Goal: Task Accomplishment & Management: Manage account settings

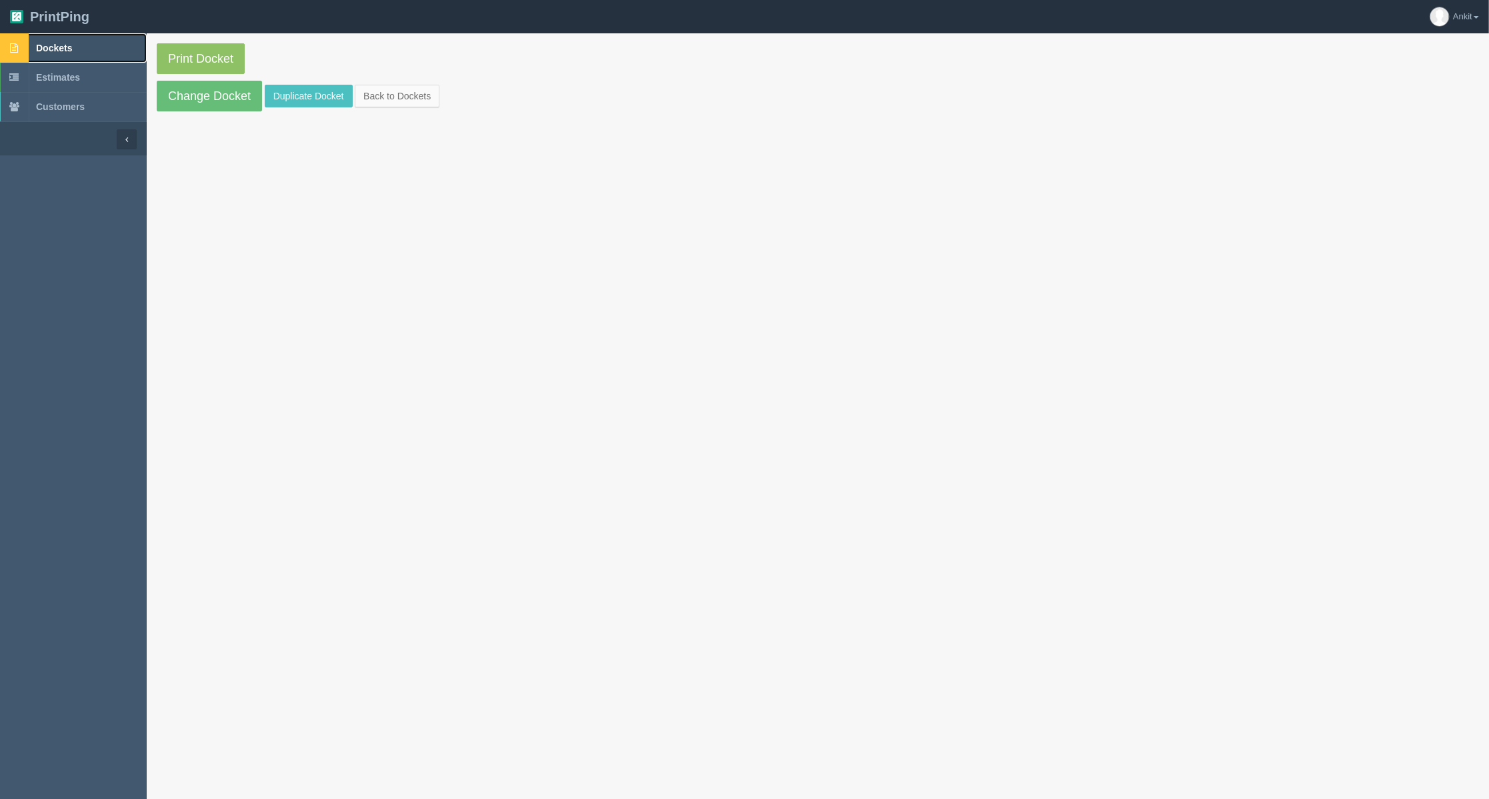
click at [85, 39] on link "Dockets" at bounding box center [73, 47] width 147 height 29
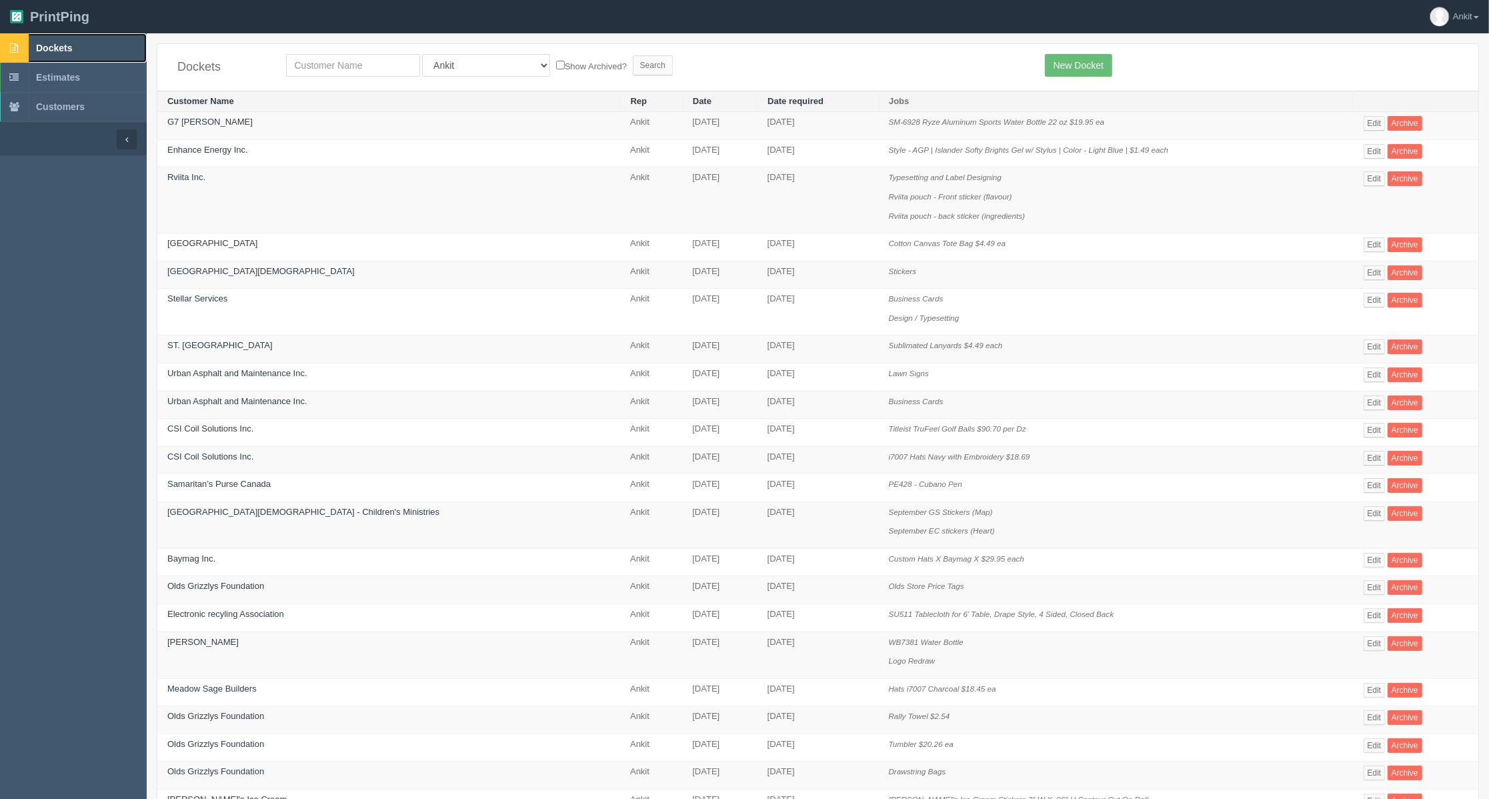
click at [55, 43] on span "Dockets" at bounding box center [54, 48] width 36 height 11
click at [57, 43] on span "Dockets" at bounding box center [54, 48] width 36 height 11
click at [212, 345] on link "ST. [GEOGRAPHIC_DATA]" at bounding box center [219, 345] width 105 height 10
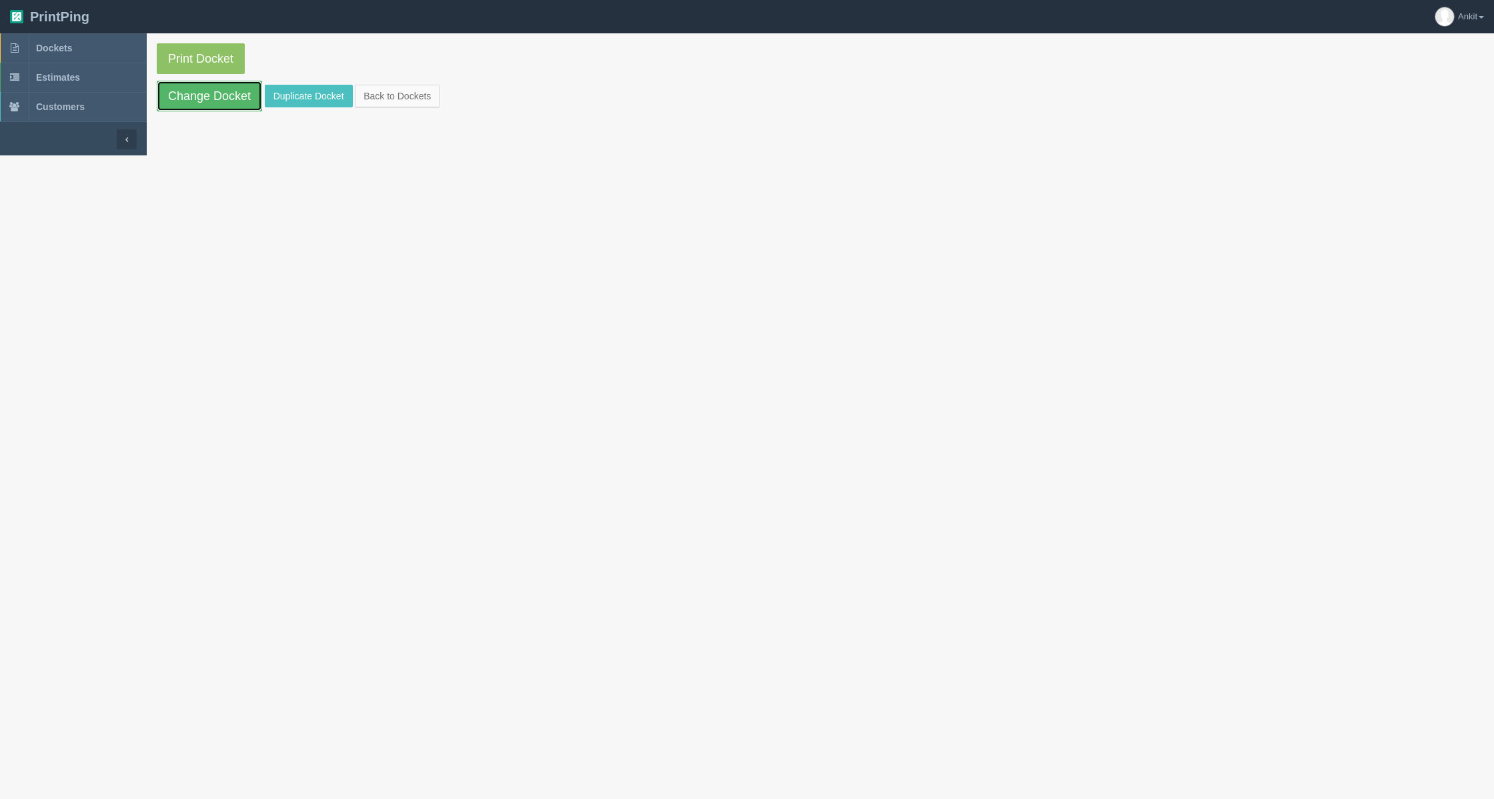
click at [203, 99] on link "Change Docket" at bounding box center [209, 96] width 105 height 31
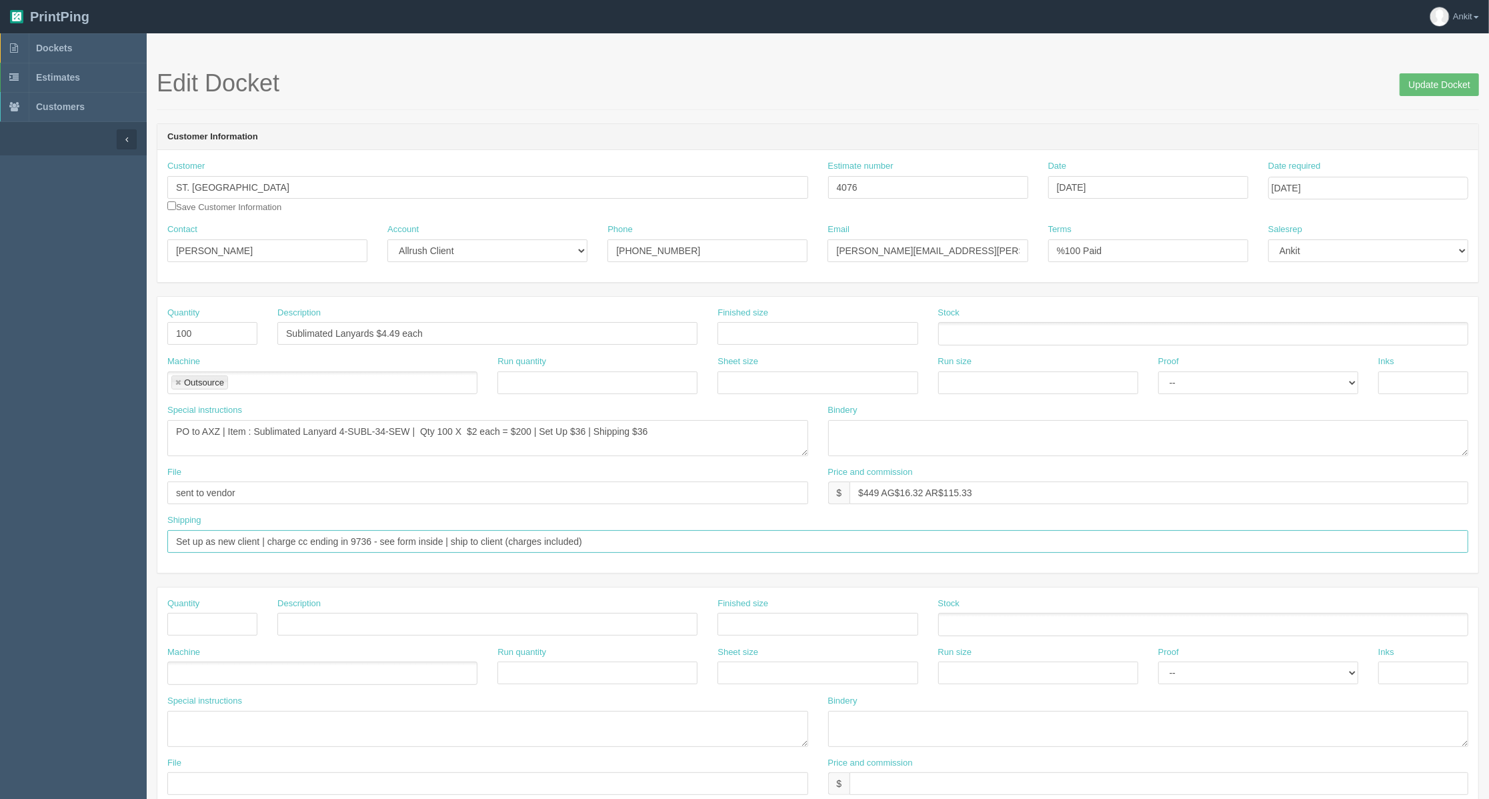
drag, startPoint x: 267, startPoint y: 544, endPoint x: 153, endPoint y: 544, distance: 113.4
click at [153, 544] on section "Edit Docket Update Docket Customer Information Customer ST. CLARE SCHOOL Save C…" at bounding box center [818, 622] width 1343 height 1178
type input "charge cc ending in 9736 - see form inside | ship to client (charges included)"
drag, startPoint x: 436, startPoint y: 331, endPoint x: 388, endPoint y: 332, distance: 47.4
click at [388, 332] on input "Sublimated Lanyards $4.49 each" at bounding box center [487, 333] width 420 height 23
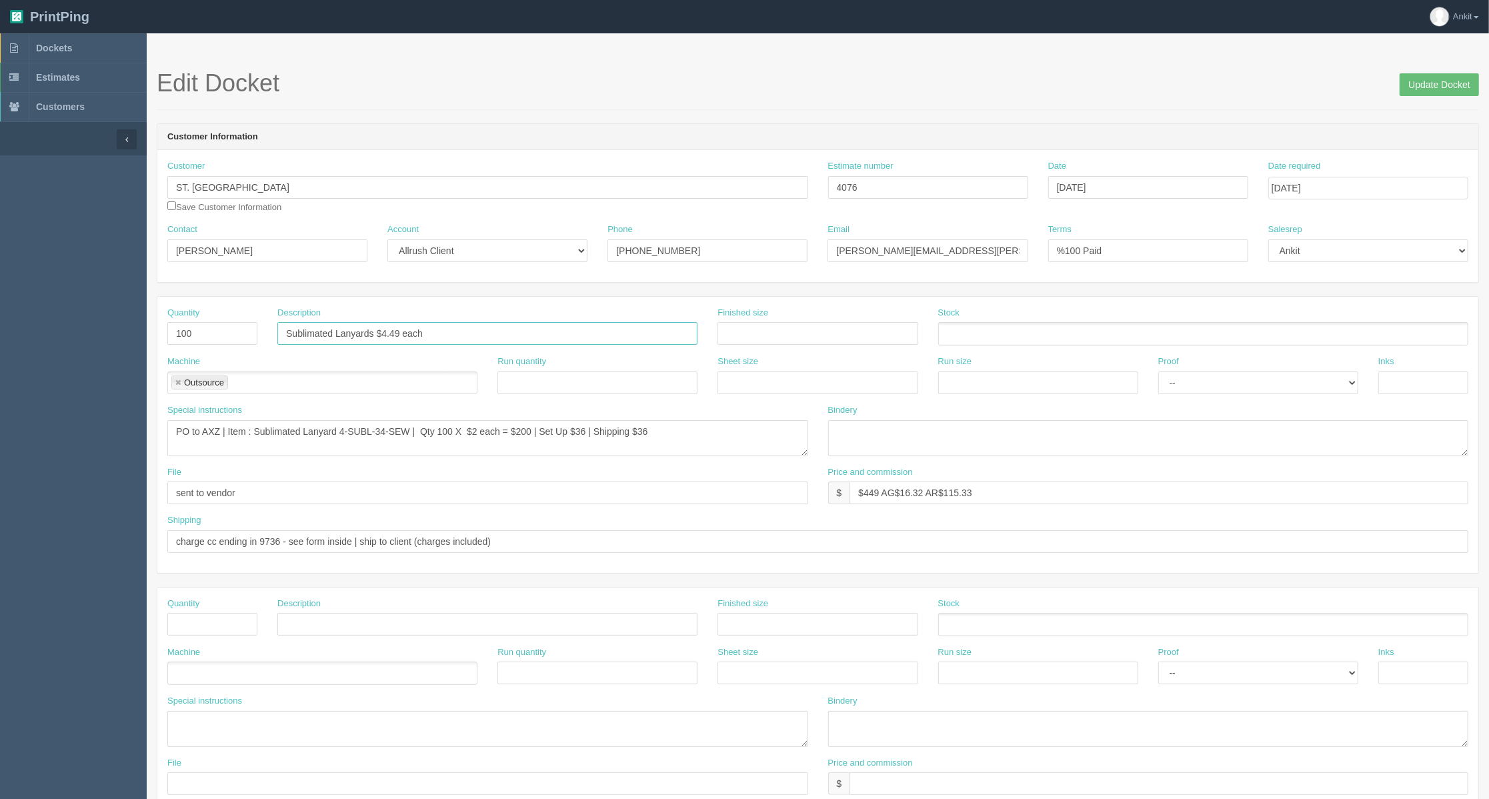
click at [450, 337] on input "Sublimated Lanyards $4.49 each" at bounding box center [487, 333] width 420 height 23
click at [478, 428] on textarea "PO to AXZ | Item : Sublimated Lanyard 4-SUBL-34-SEW | Qty 100 X $2 each = $200 …" at bounding box center [487, 438] width 641 height 36
type textarea "PO to AXZ | Item : Sublimated Lanyard 4-SUBL-34-SEW | Qty 100 X $2.40 each = $2…"
drag, startPoint x: 516, startPoint y: 538, endPoint x: 355, endPoint y: 544, distance: 161.5
click at [355, 544] on input "charge cc ending in 9736 - see form inside | ship to client (charges included)" at bounding box center [817, 541] width 1301 height 23
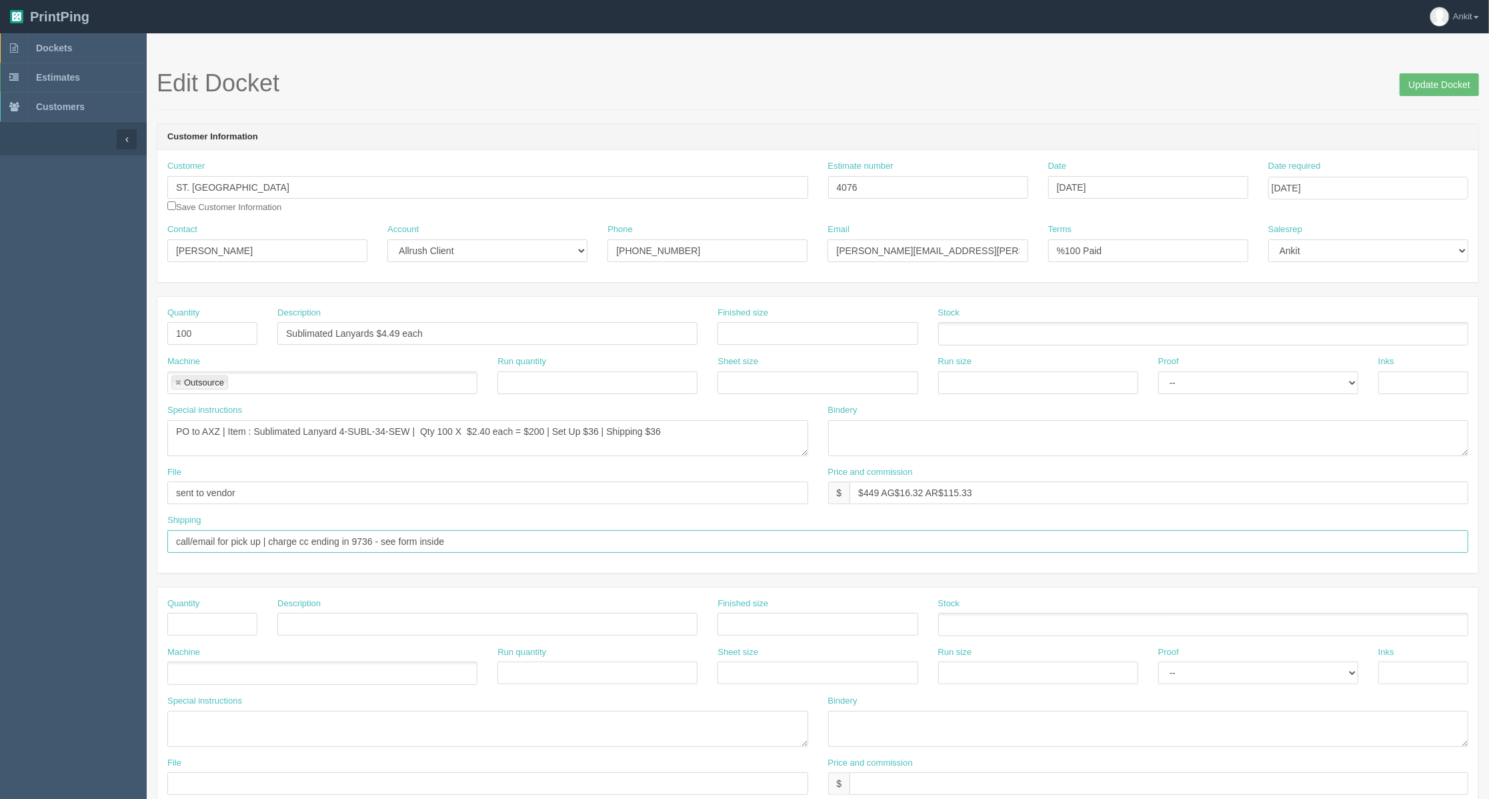
type input "call/email for pick up | charge cc ending in 9736 - see form inside"
click at [172, 205] on input "checkbox" at bounding box center [171, 205] width 9 height 9
checkbox input "true"
drag, startPoint x: 948, startPoint y: 503, endPoint x: 827, endPoint y: 503, distance: 120.7
click at [827, 503] on div "Price and commission $ $449 AG$16.32 AR$115.33" at bounding box center [1148, 490] width 661 height 49
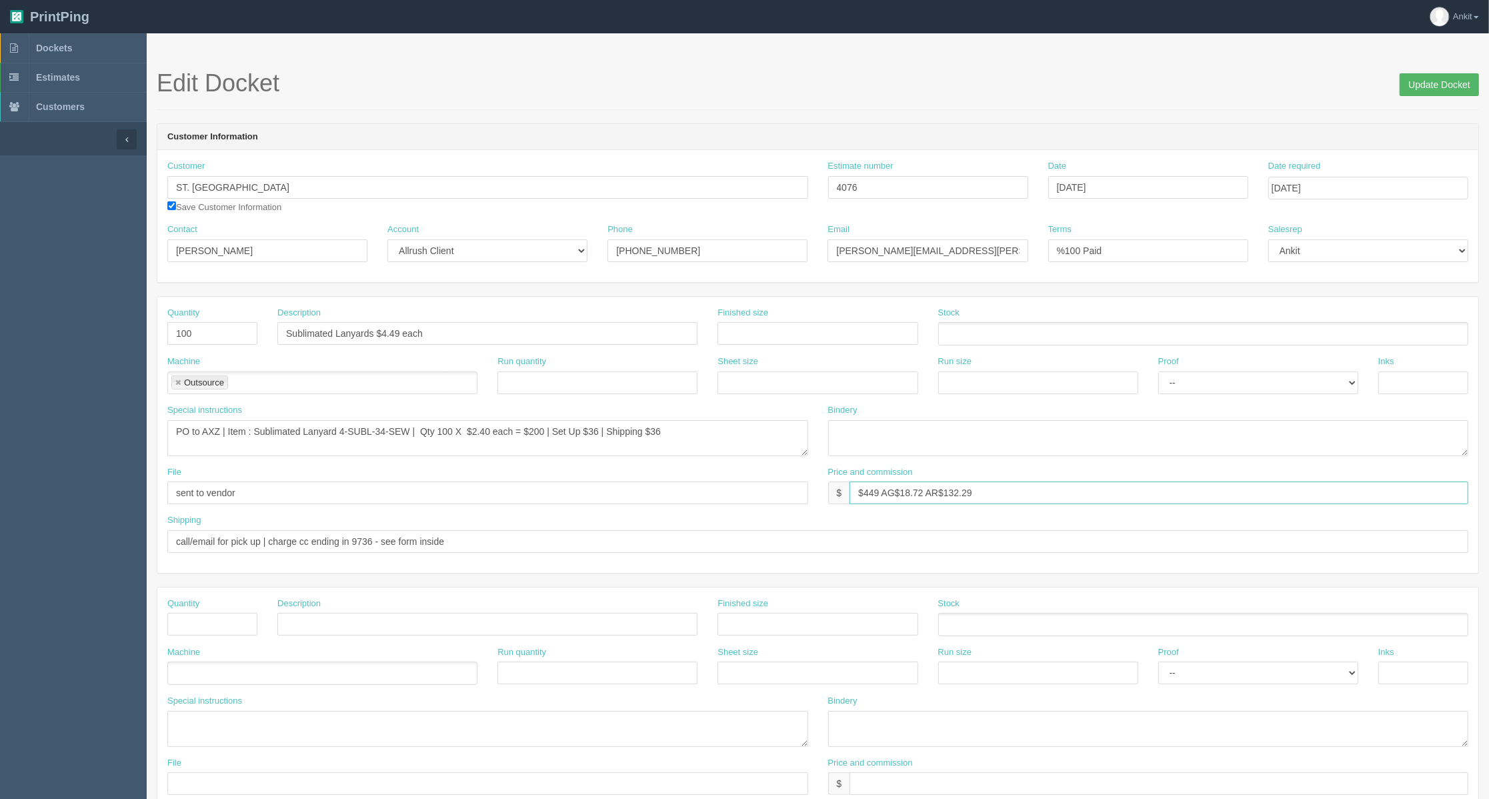
type input "$449 AG$18.72 AR$132.29"
click at [1426, 81] on input "Update Docket" at bounding box center [1439, 84] width 79 height 23
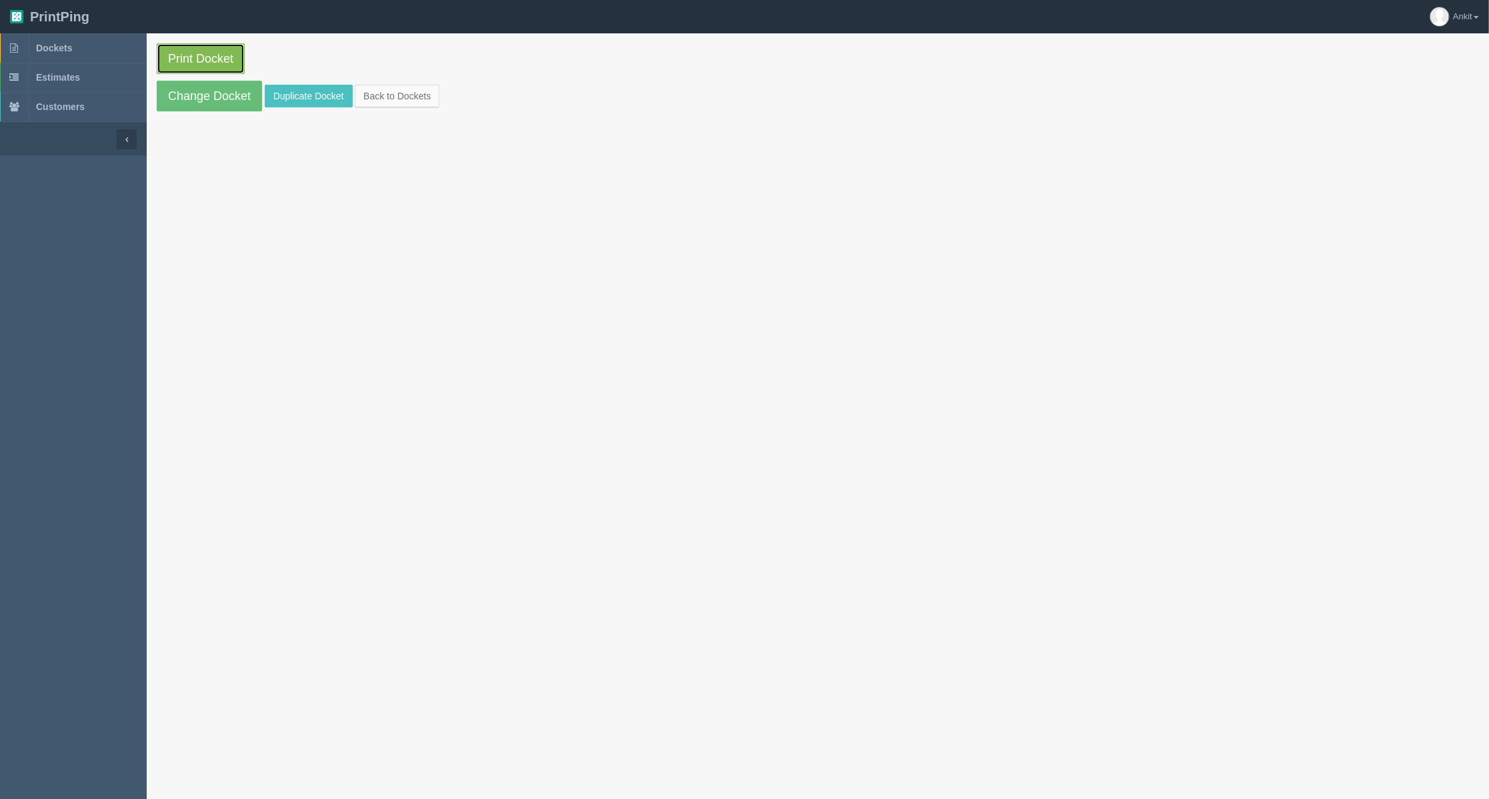
click at [207, 55] on link "Print Docket" at bounding box center [201, 58] width 88 height 31
click at [222, 107] on link "Change Docket" at bounding box center [209, 96] width 105 height 31
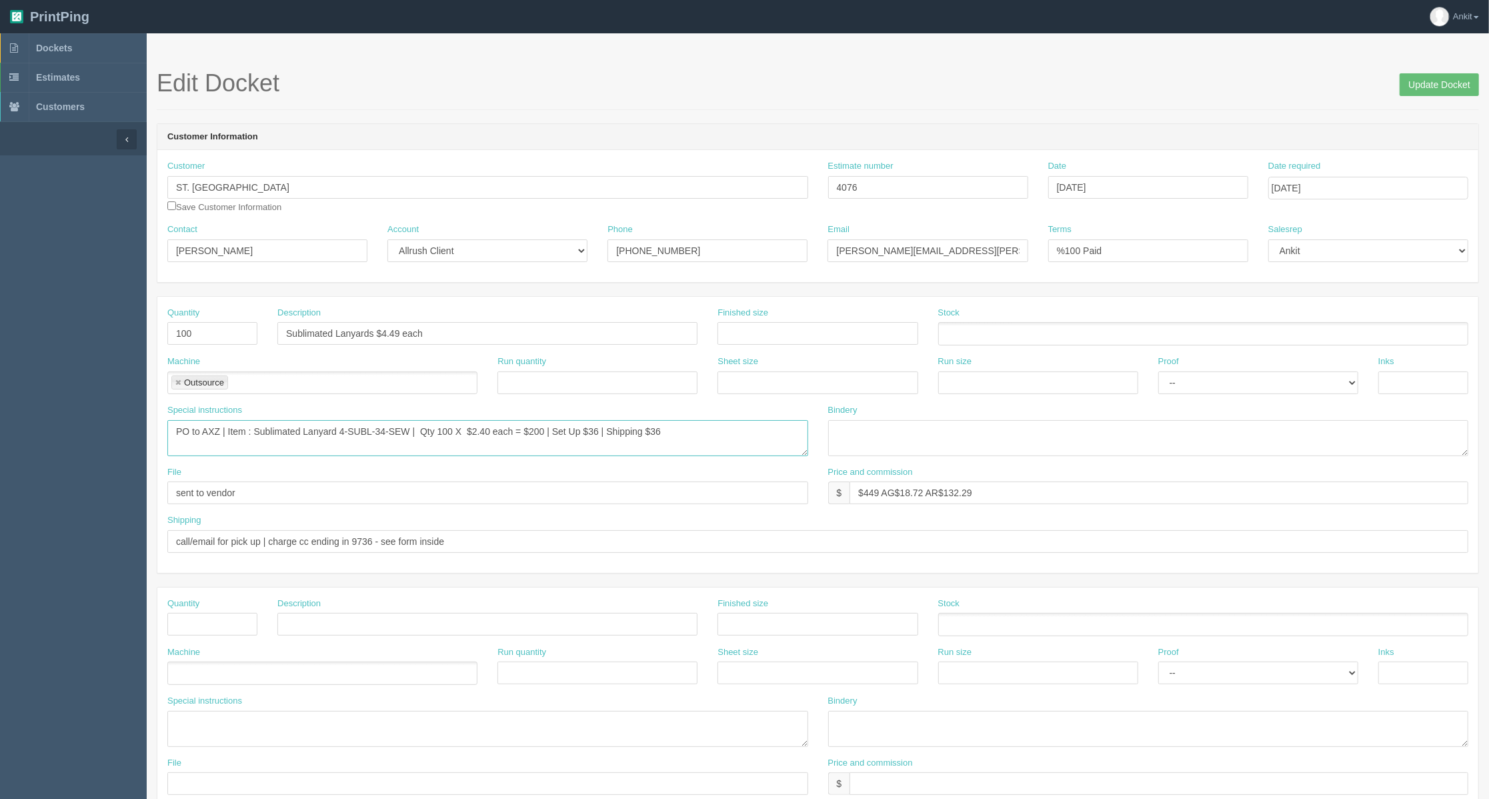
click at [540, 431] on textarea "PO to AXZ | Item : Sublimated Lanyard 4-SUBL-34-SEW | Qty 100 X $2.40 each = $2…" at bounding box center [487, 438] width 641 height 36
click at [668, 439] on textarea "PO to AXZ | Item : Sublimated Lanyard 4-SUBL-34-SEW | Qty 100 X $2.40 each = $2…" at bounding box center [487, 438] width 641 height 36
type textarea "PO to AXZ | Item : Sublimated Lanyard 4-SUBL-34-SEW | Qty 100 X $2.40 each = $2…"
click at [1454, 88] on input "Update Docket" at bounding box center [1439, 84] width 79 height 23
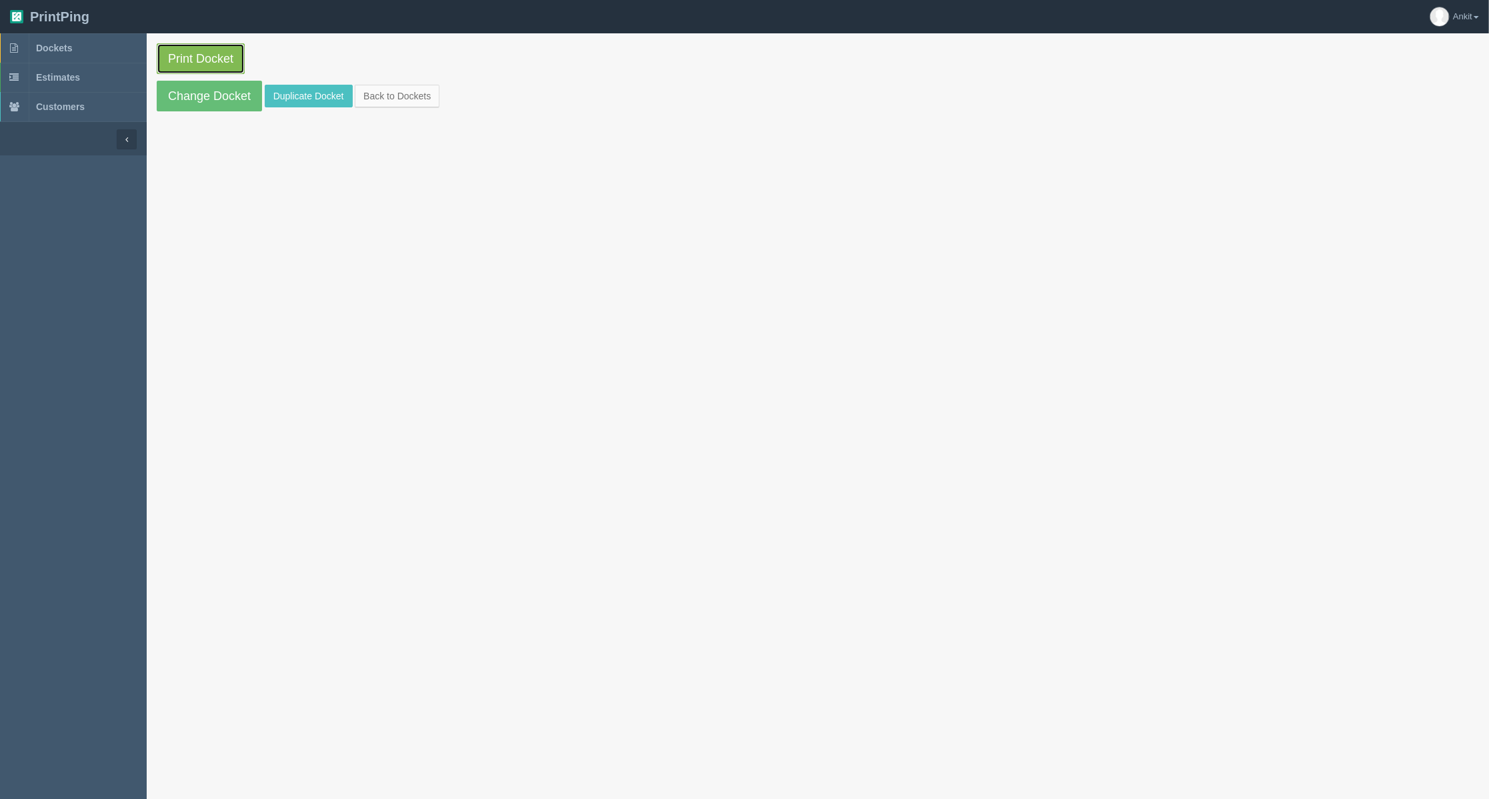
click at [180, 44] on link "Print Docket" at bounding box center [201, 58] width 88 height 31
click at [205, 93] on link "Change Docket" at bounding box center [209, 96] width 105 height 31
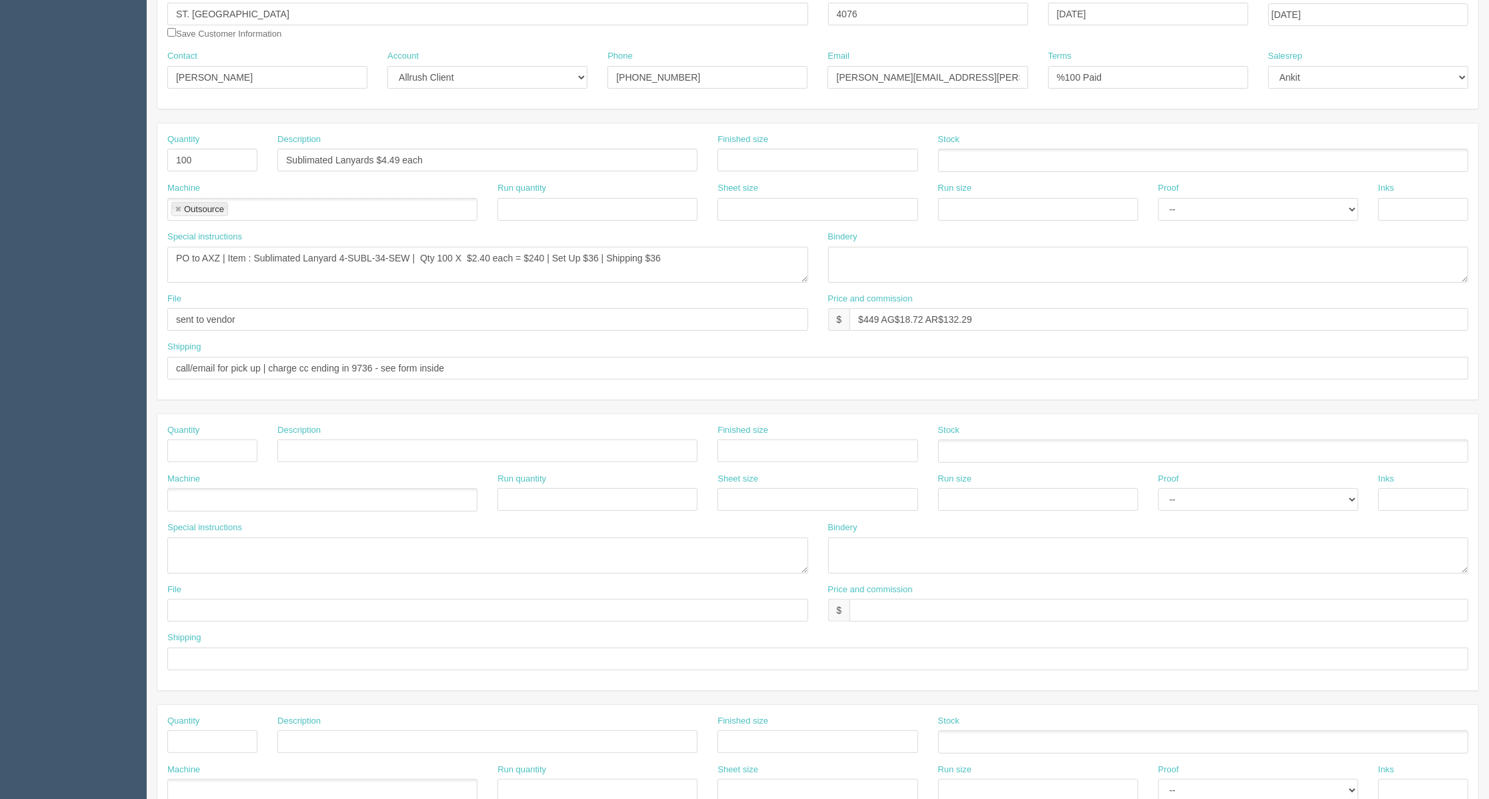
scroll to position [177, 0]
click at [994, 321] on input "$449 AG$18.72 AR$132.29" at bounding box center [1159, 315] width 619 height 23
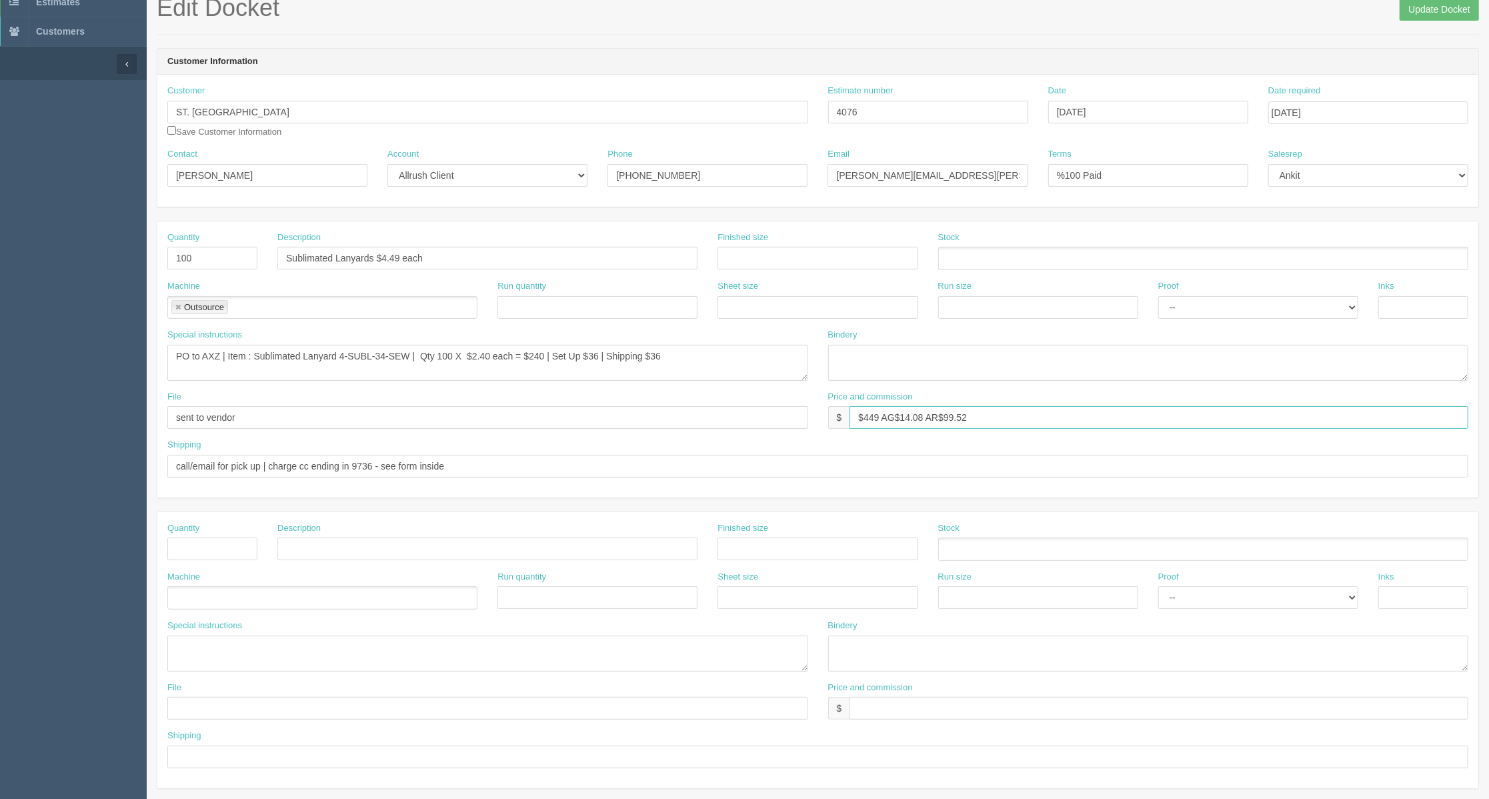
scroll to position [0, 0]
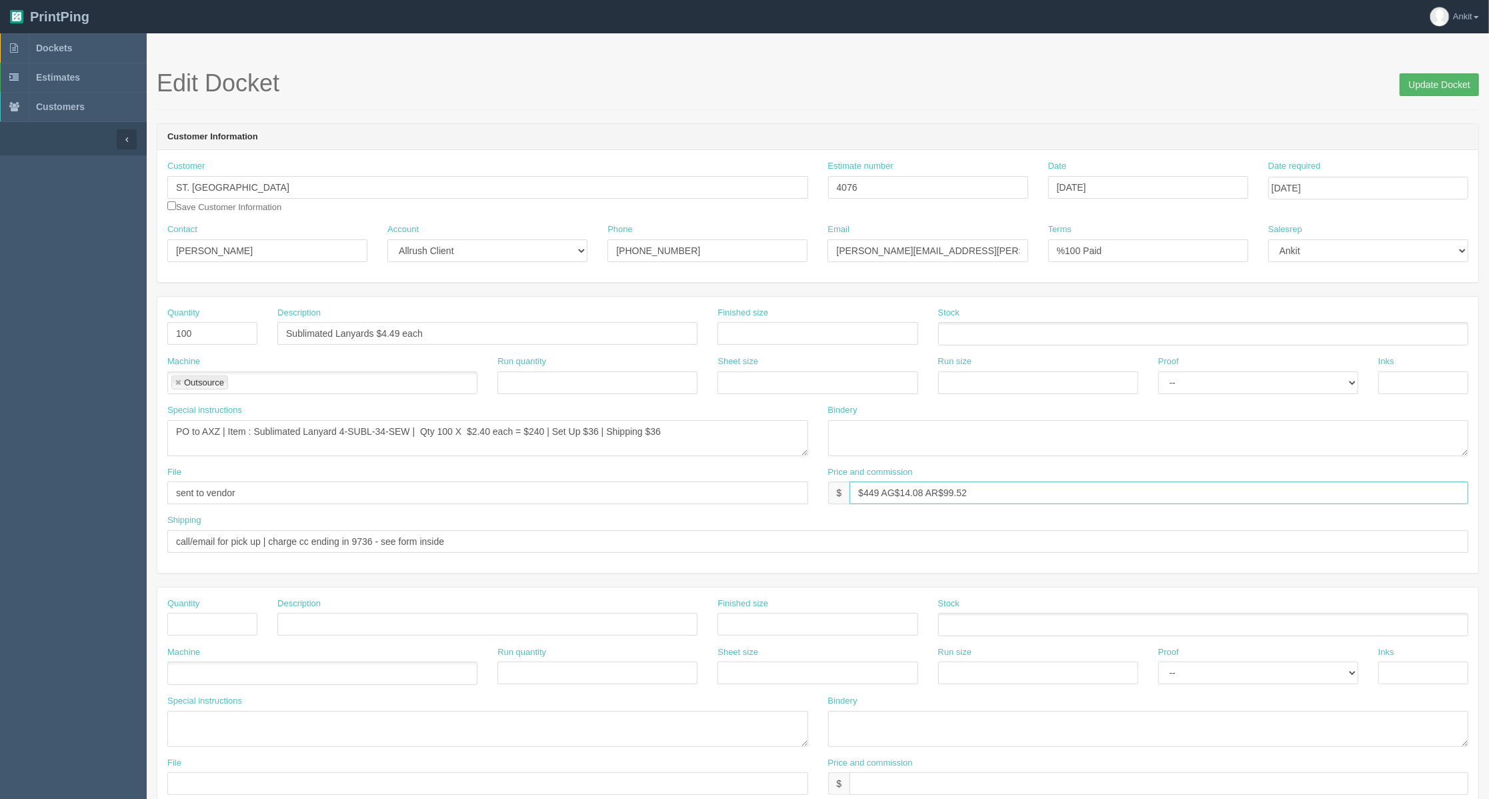
type input "$449 AG$14.08 AR$99.52"
click at [1434, 87] on input "Update Docket" at bounding box center [1439, 84] width 79 height 23
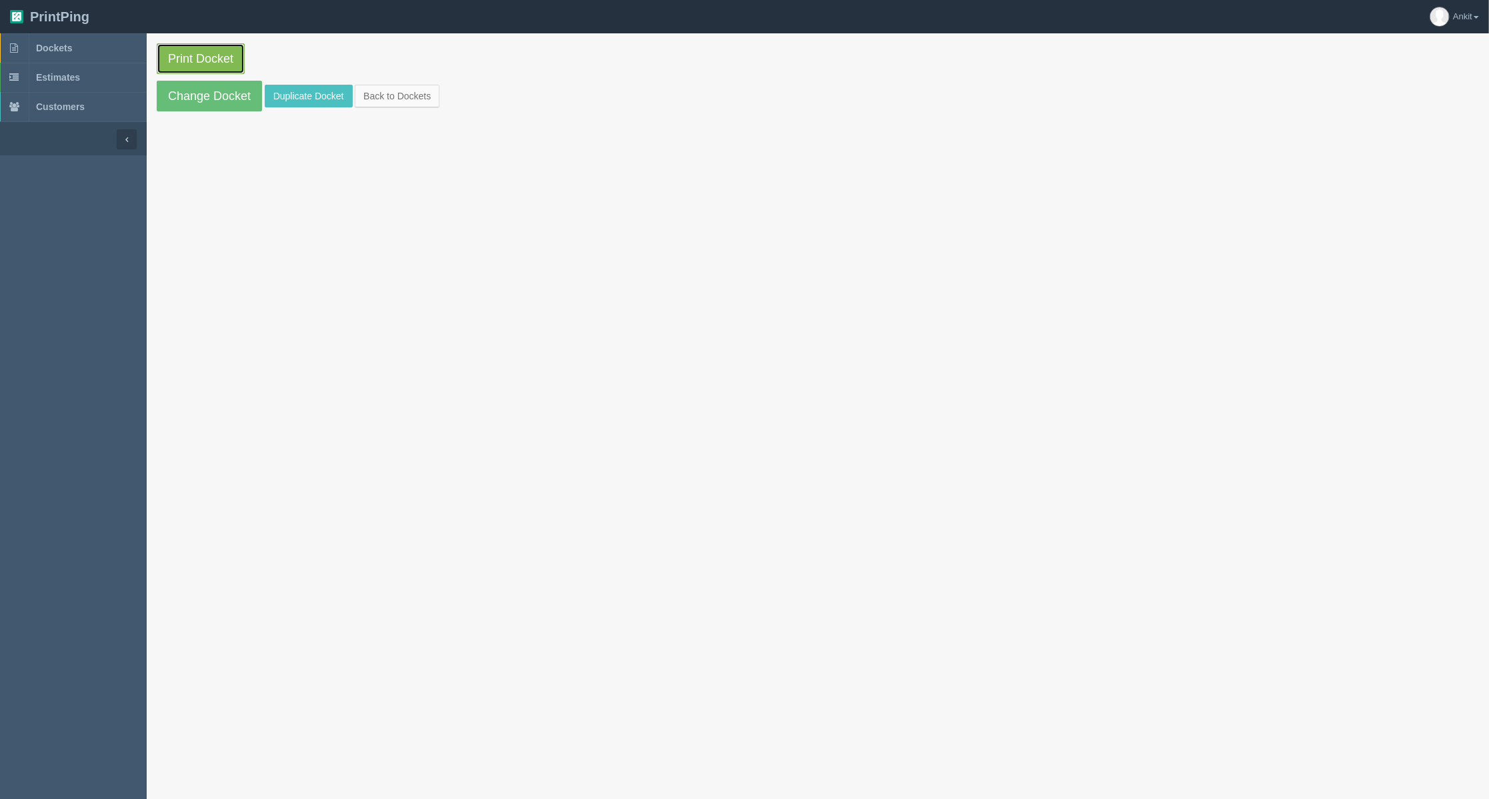
click at [225, 70] on link "Print Docket" at bounding box center [201, 58] width 88 height 31
